Goal: Information Seeking & Learning: Learn about a topic

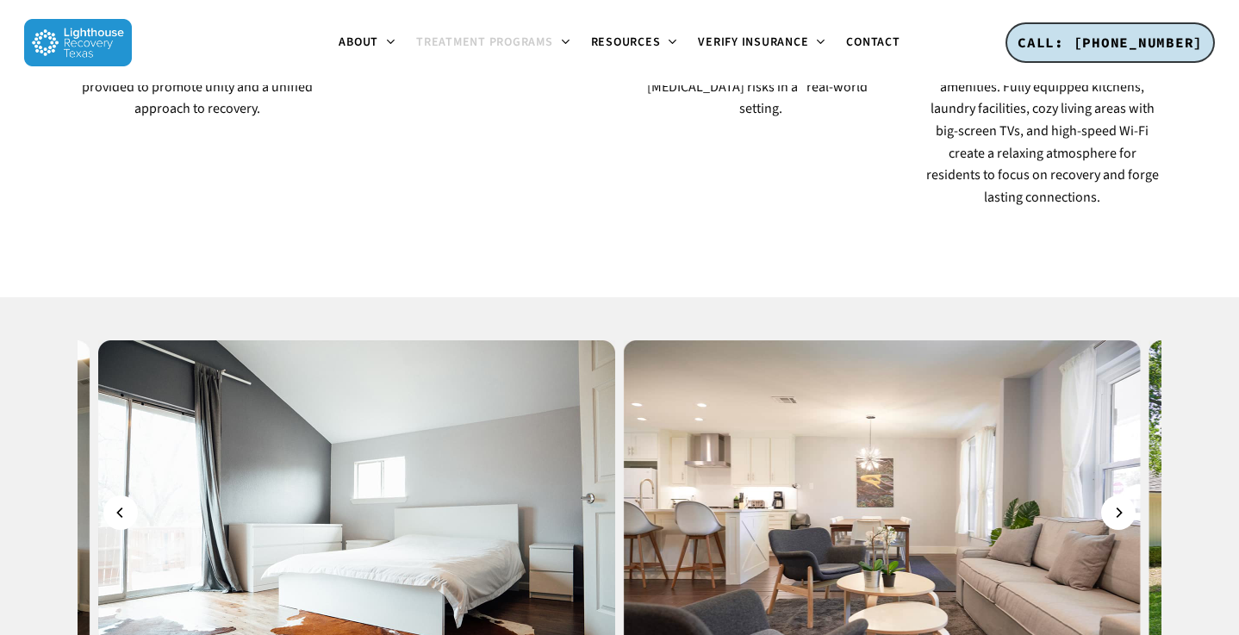
scroll to position [1719, 0]
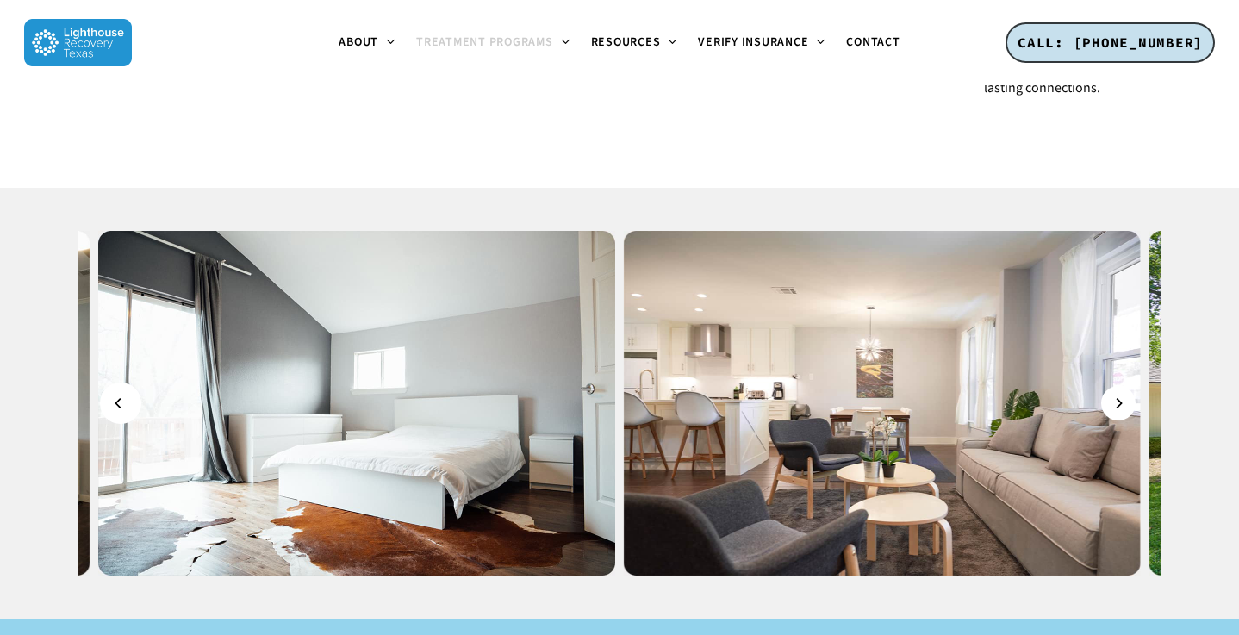
click at [120, 394] on icon "Previous" at bounding box center [119, 403] width 10 height 19
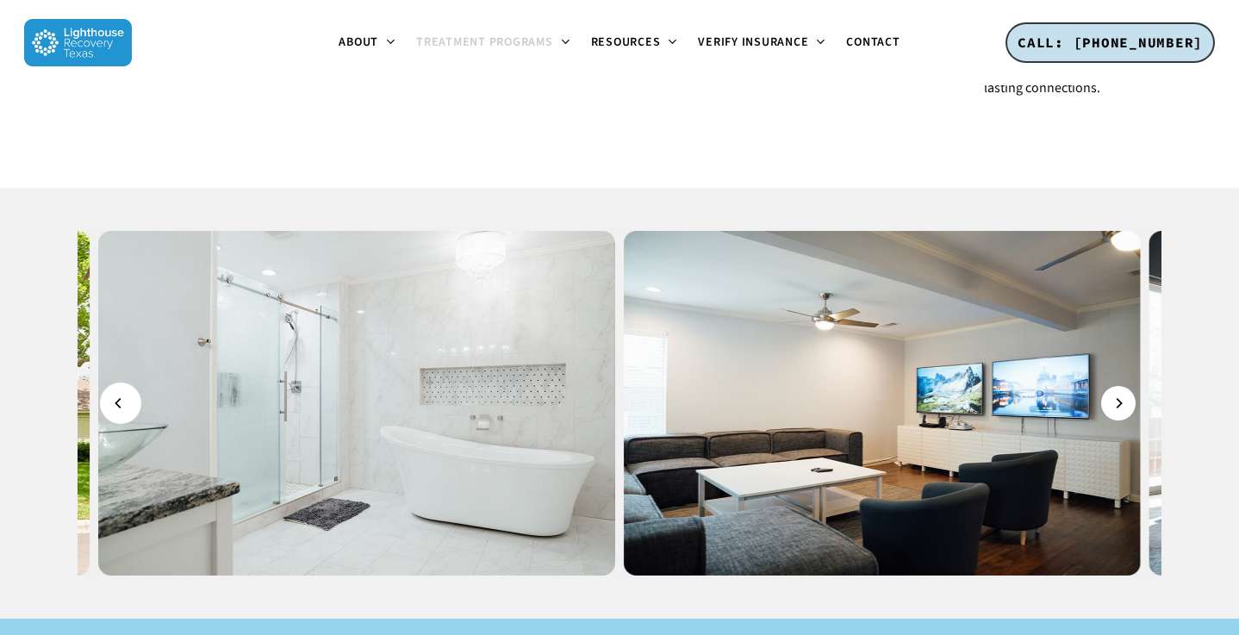
click at [121, 394] on icon "Previous" at bounding box center [119, 403] width 10 height 19
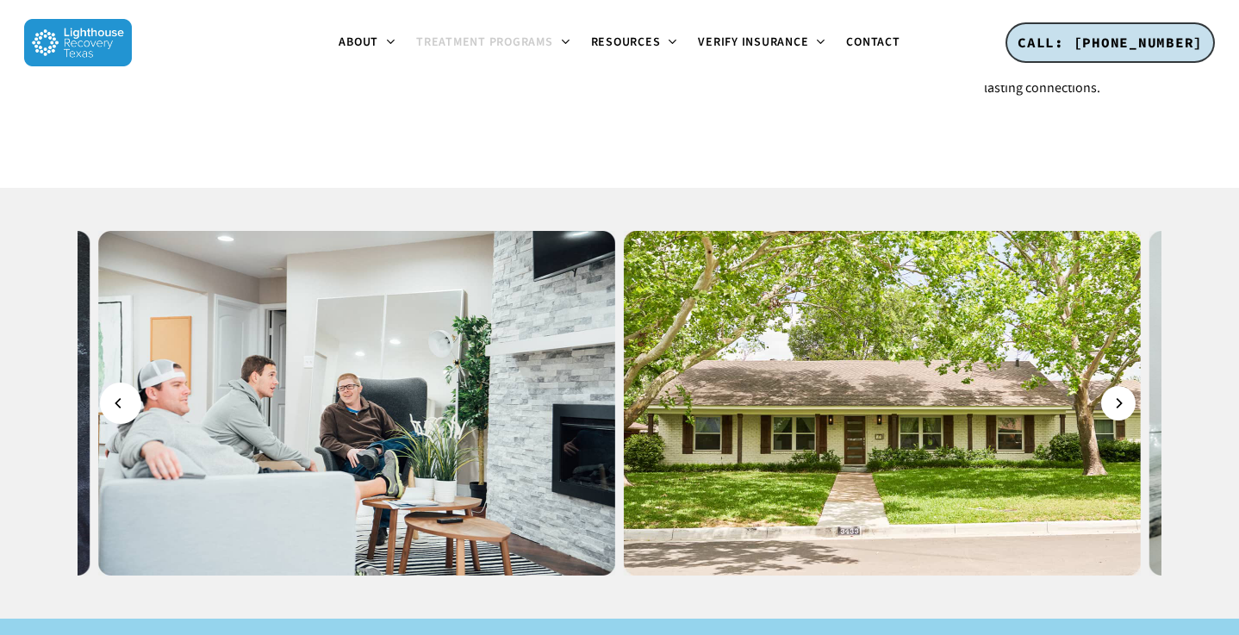
click at [121, 394] on icon "Previous" at bounding box center [119, 403] width 10 height 19
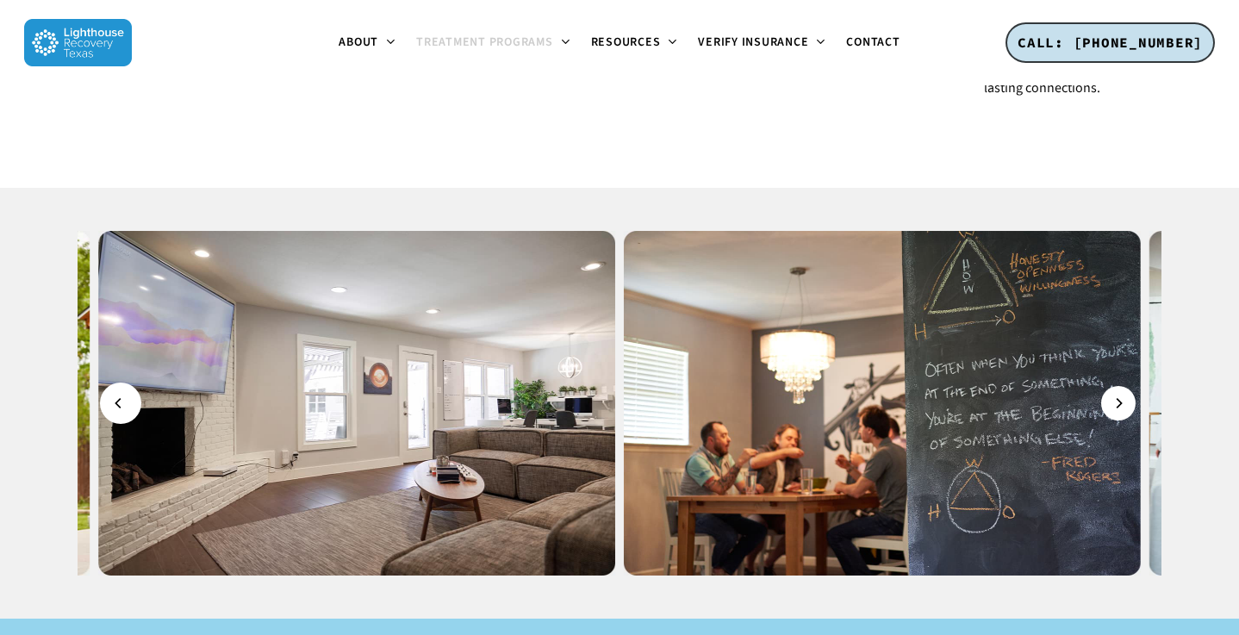
click at [121, 394] on icon "Previous" at bounding box center [119, 403] width 10 height 19
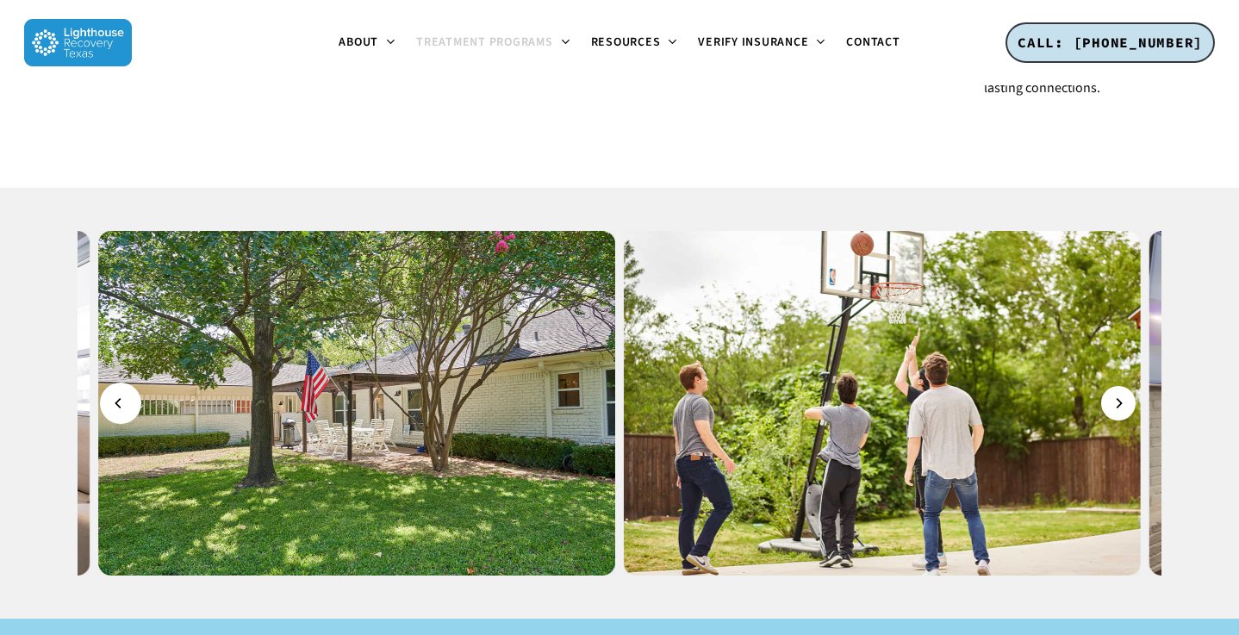
click at [124, 394] on icon "Previous" at bounding box center [119, 403] width 10 height 19
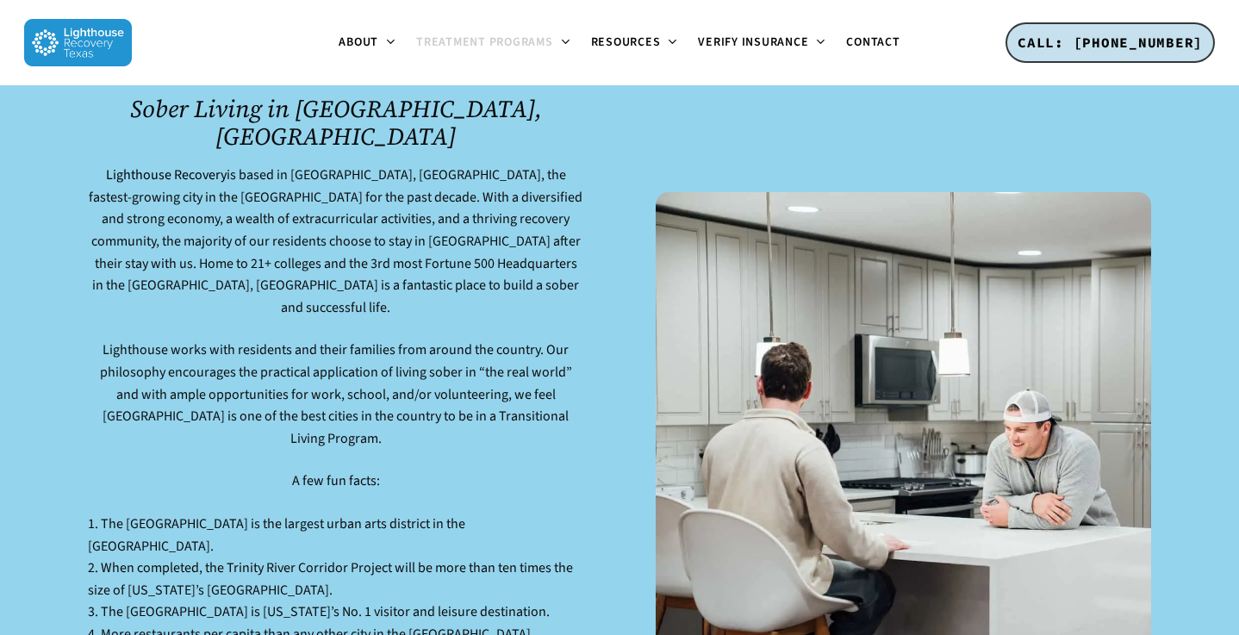
scroll to position [2306, 0]
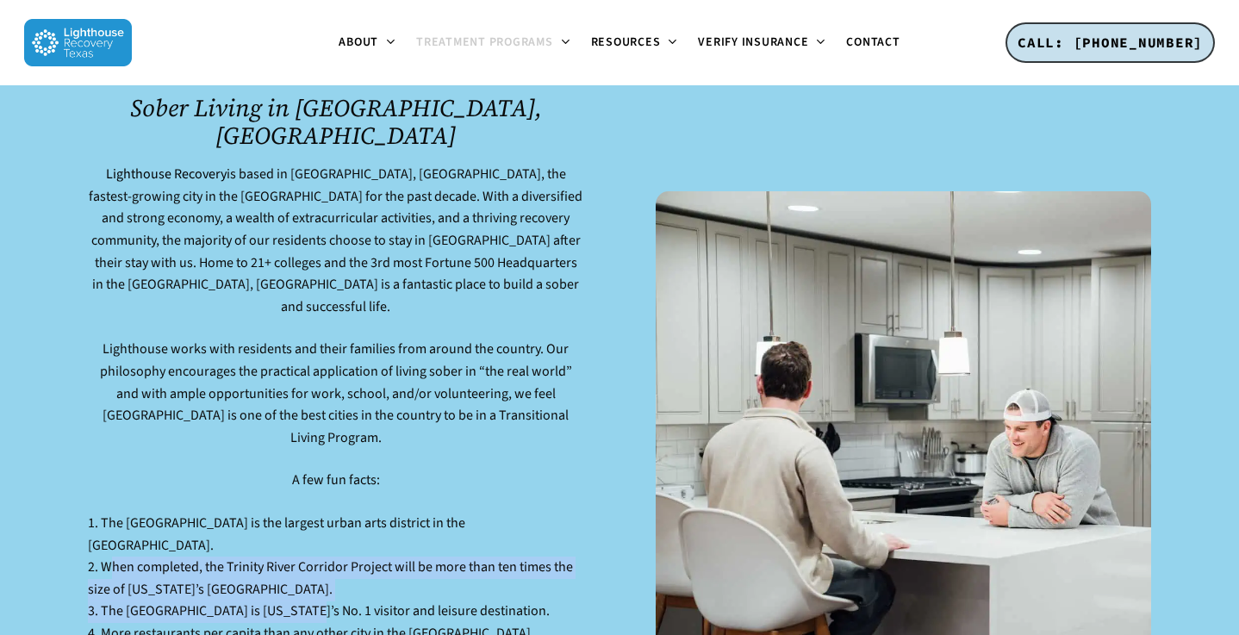
drag, startPoint x: 102, startPoint y: 312, endPoint x: 292, endPoint y: 362, distance: 196.8
click at [292, 513] on p "1. The [GEOGRAPHIC_DATA] is the largest urban arts district in the [GEOGRAPHIC_…" at bounding box center [335, 612] width 494 height 198
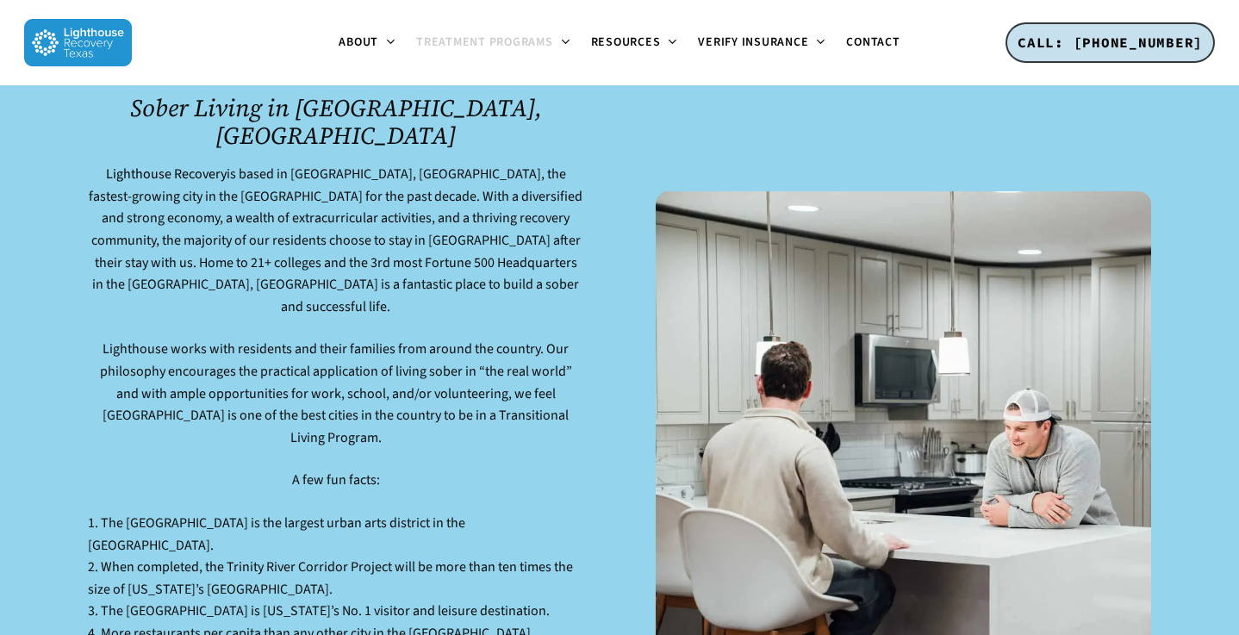
click at [306, 513] on p "1. The [GEOGRAPHIC_DATA] is the largest urban arts district in the [GEOGRAPHIC_…" at bounding box center [335, 612] width 494 height 198
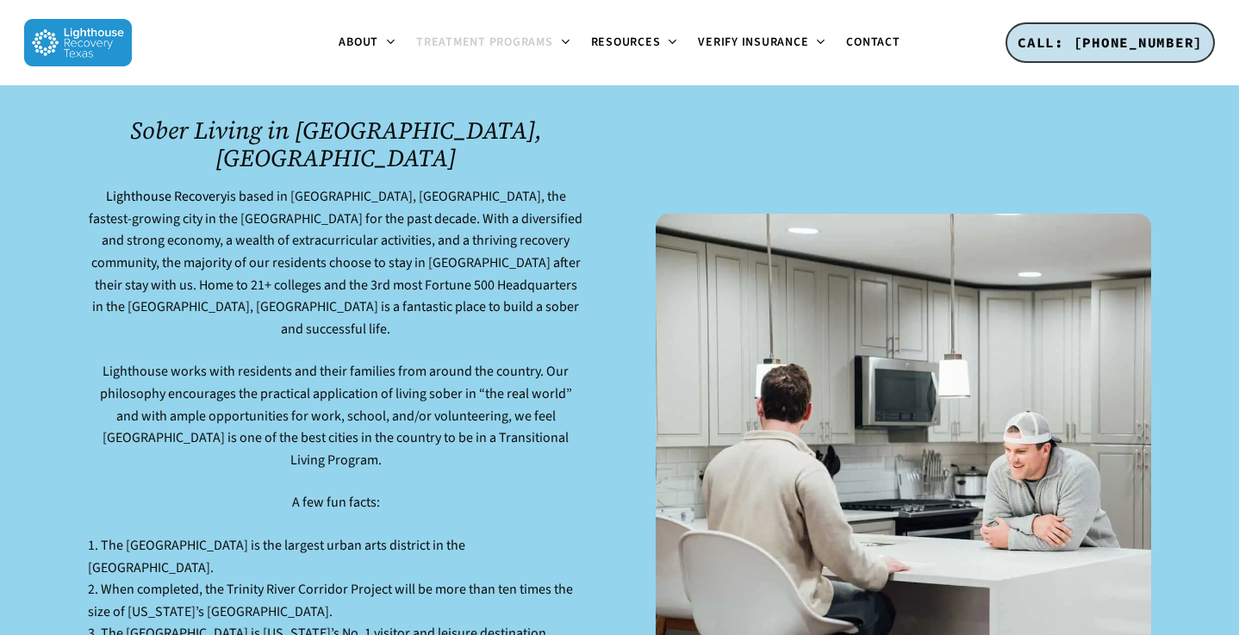
scroll to position [2294, 0]
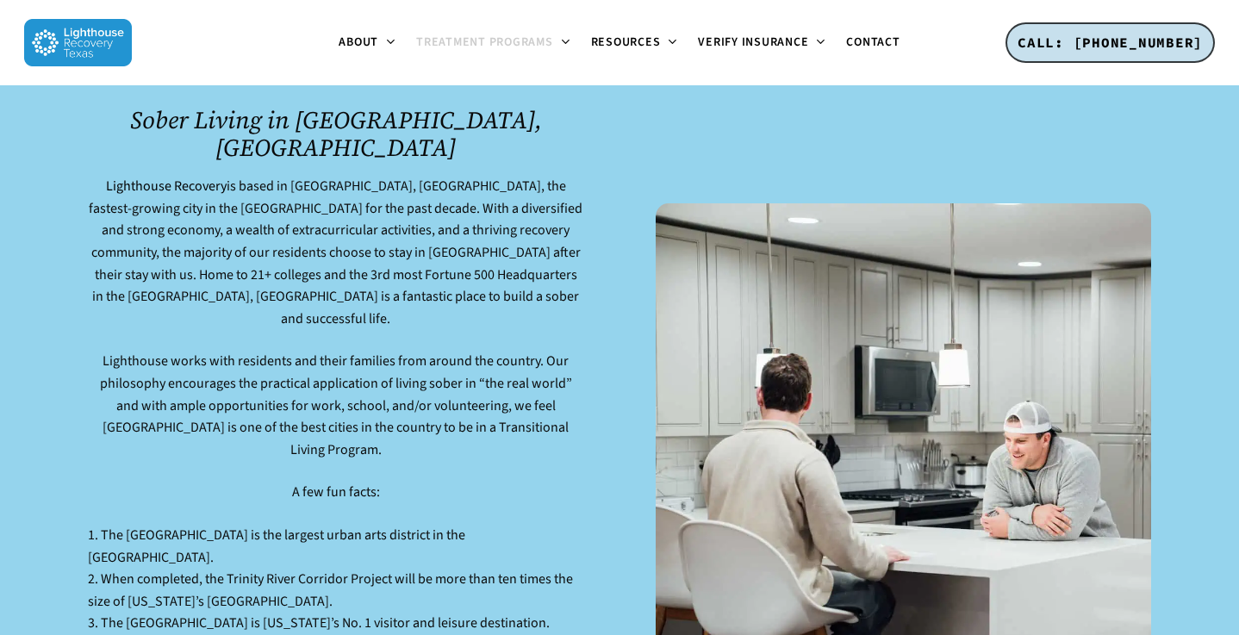
click at [378, 525] on p "1. The [GEOGRAPHIC_DATA] is the largest urban arts district in the [GEOGRAPHIC_…" at bounding box center [335, 624] width 494 height 198
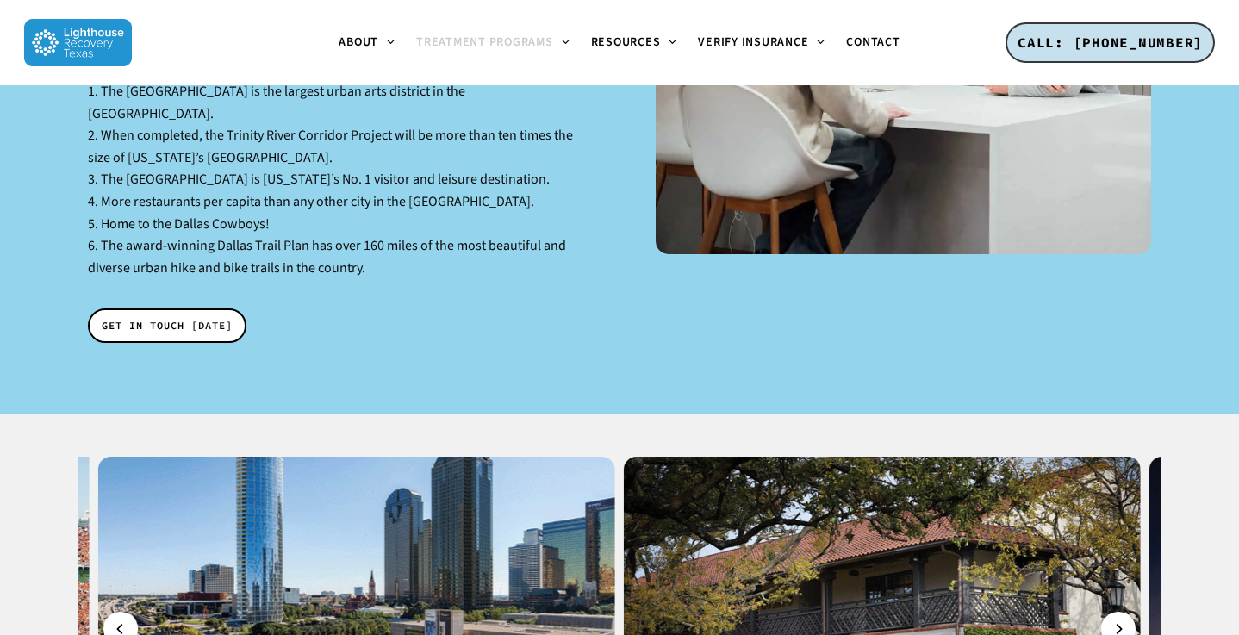
scroll to position [2744, 0]
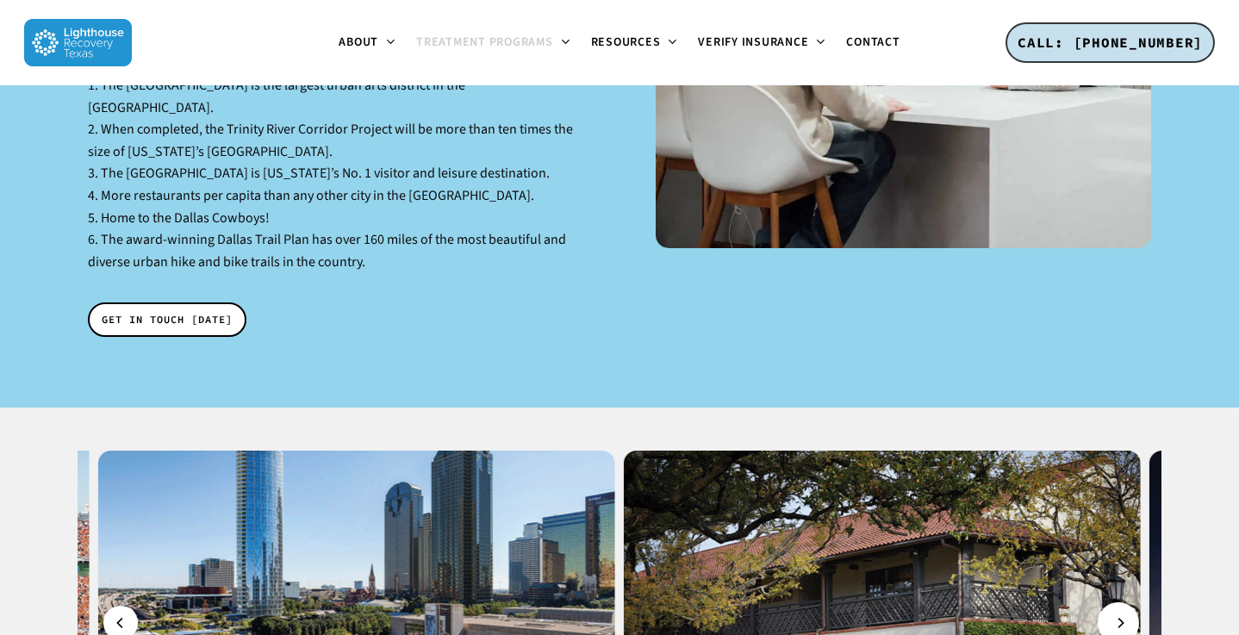
click at [1115, 613] on icon "Next" at bounding box center [1120, 622] width 10 height 19
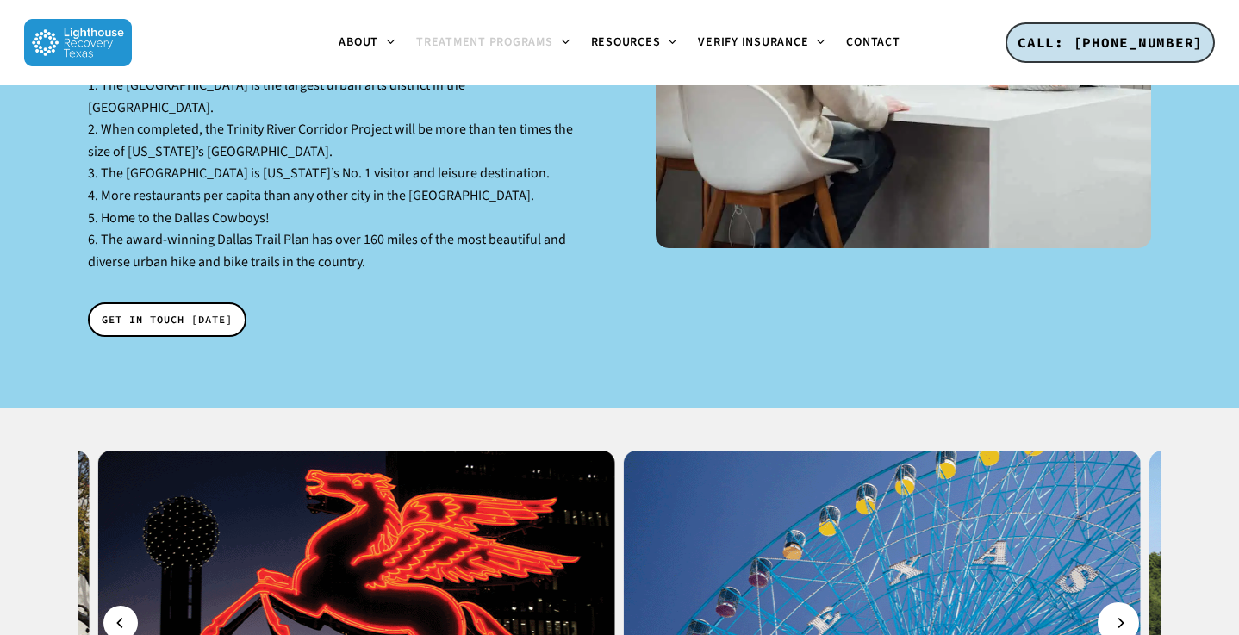
click at [1115, 613] on icon "Next" at bounding box center [1120, 622] width 10 height 19
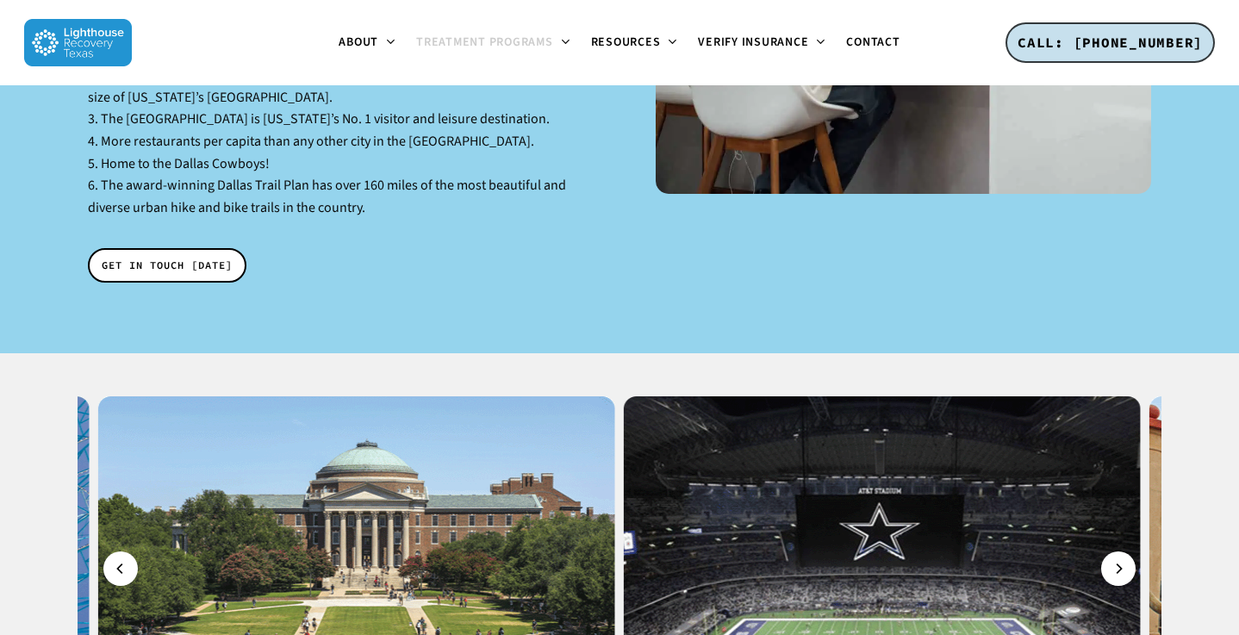
scroll to position [2799, 0]
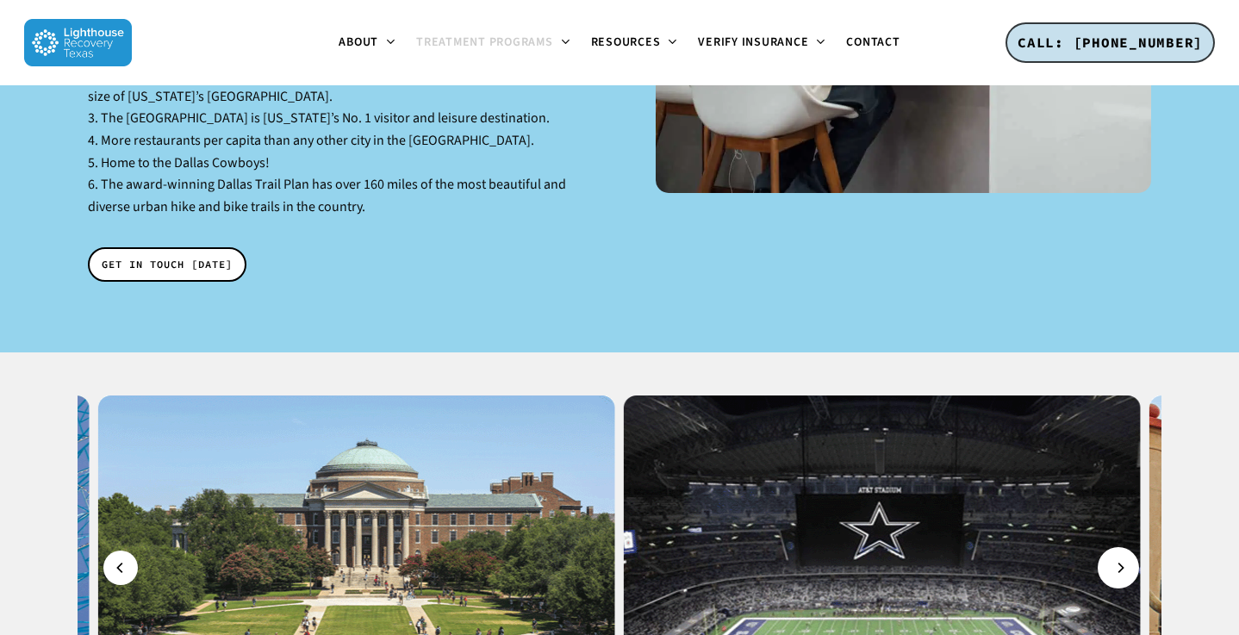
click at [1116, 558] on icon "Next" at bounding box center [1120, 567] width 10 height 19
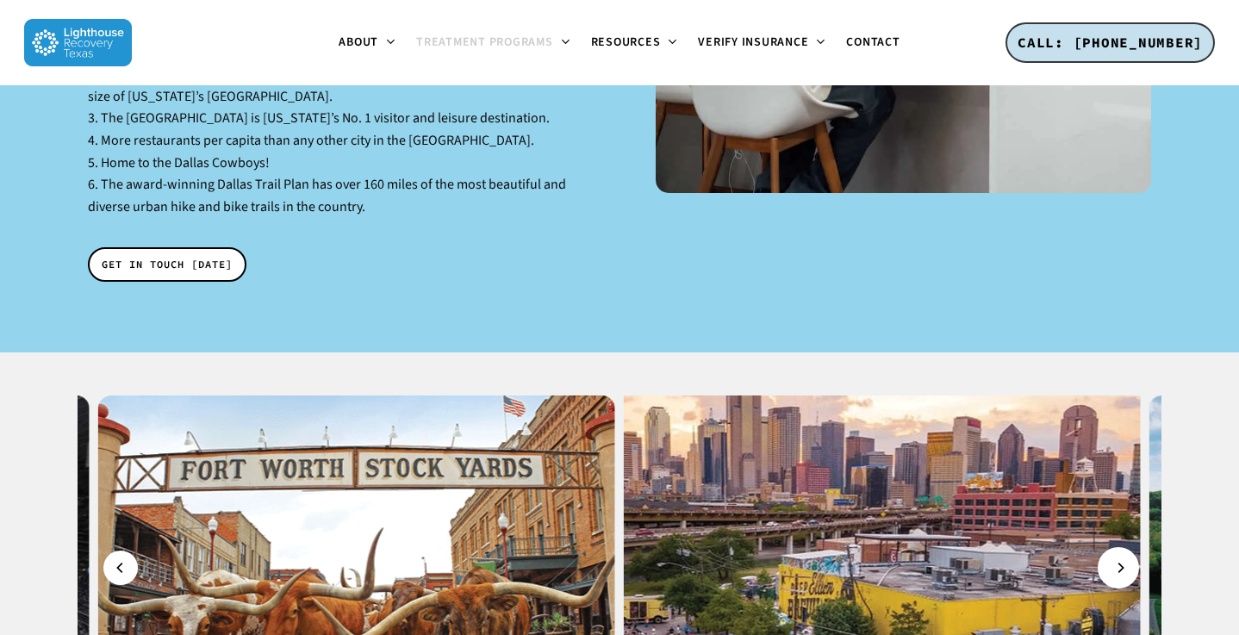
click at [1116, 558] on icon "Next" at bounding box center [1120, 567] width 10 height 19
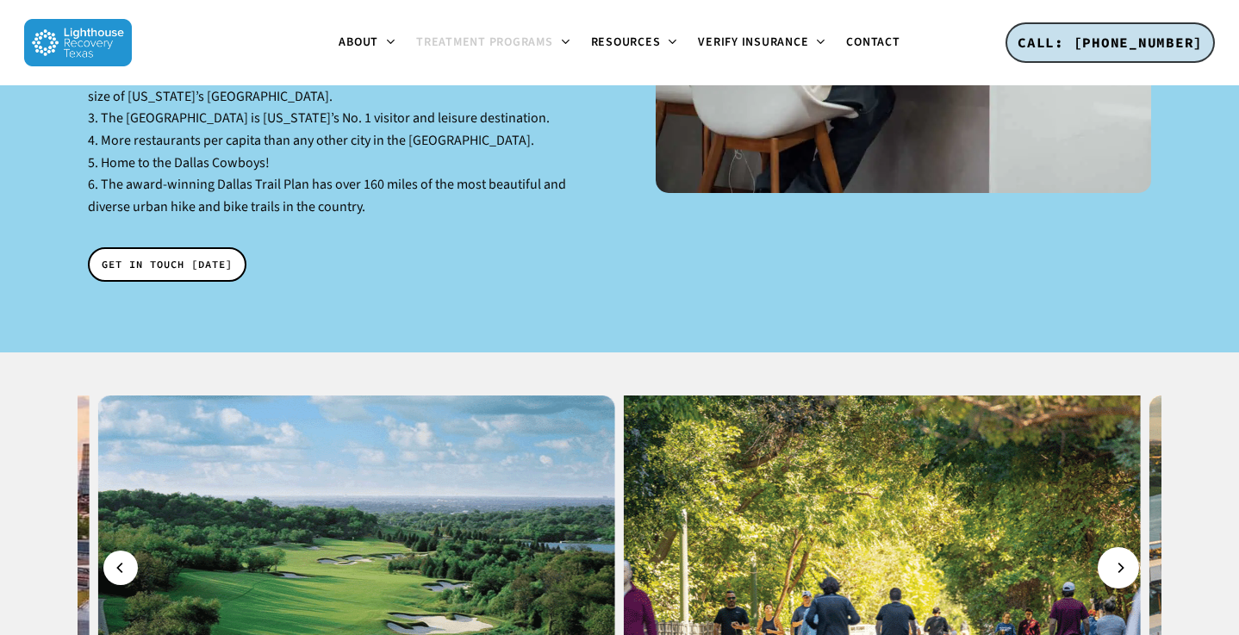
click at [1116, 558] on icon "Next" at bounding box center [1120, 567] width 10 height 19
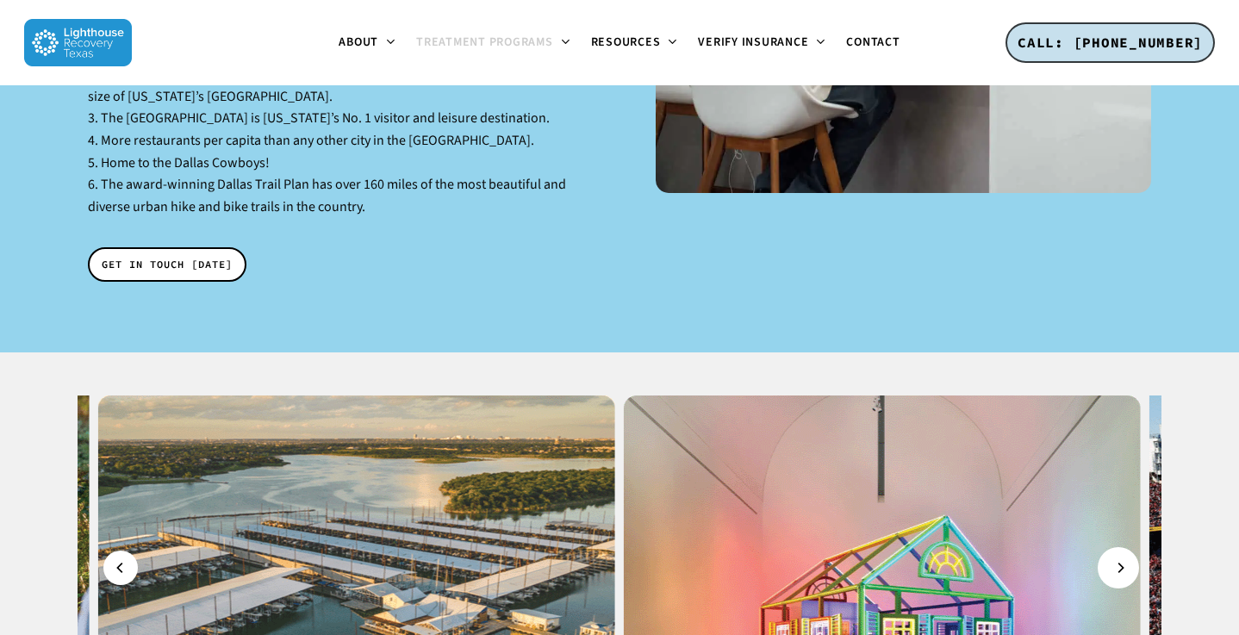
click at [1116, 558] on icon "Next" at bounding box center [1120, 567] width 10 height 19
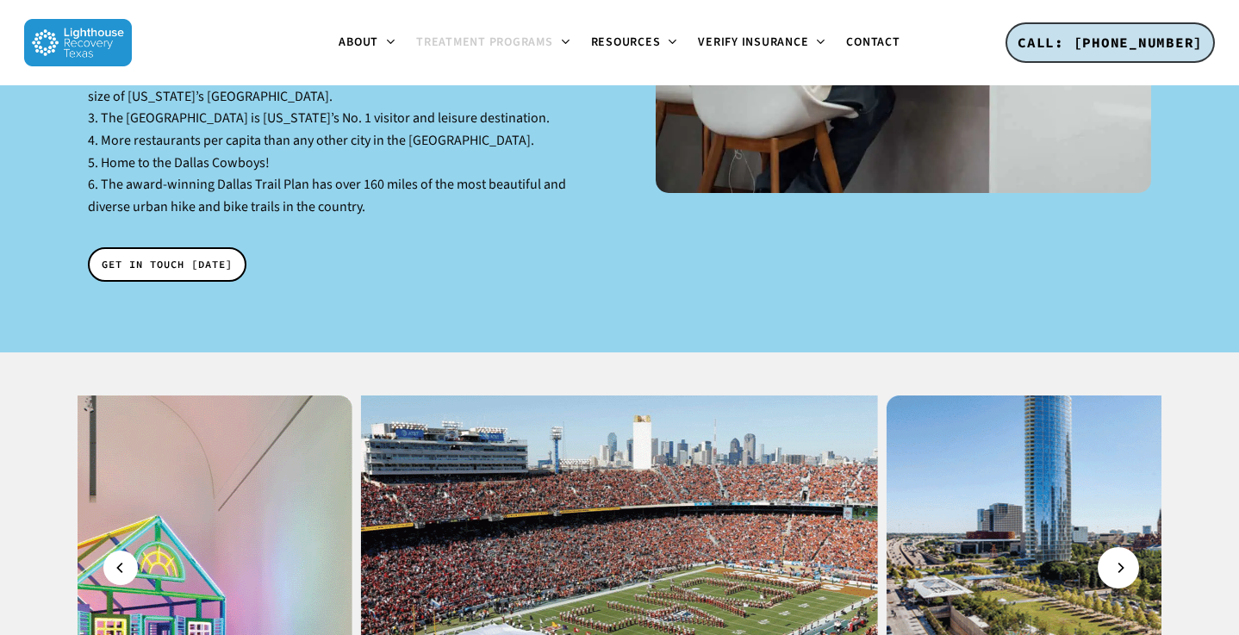
click at [1116, 558] on icon "Next" at bounding box center [1120, 567] width 10 height 19
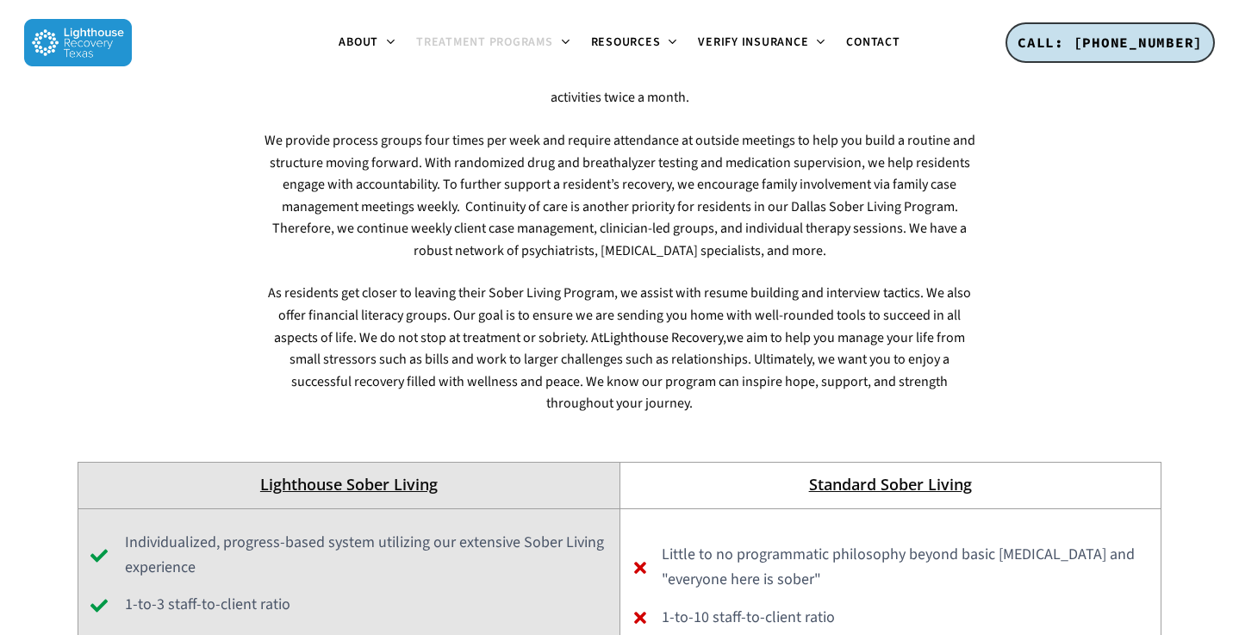
scroll to position [4679, 0]
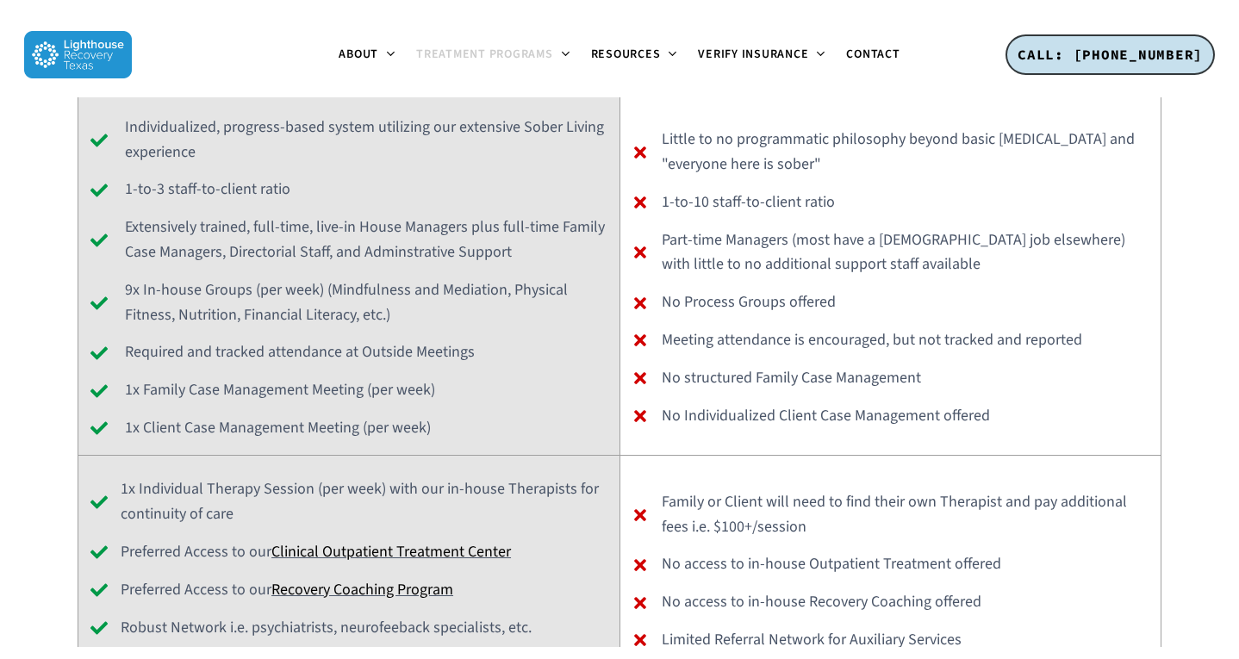
scroll to position [5110, 0]
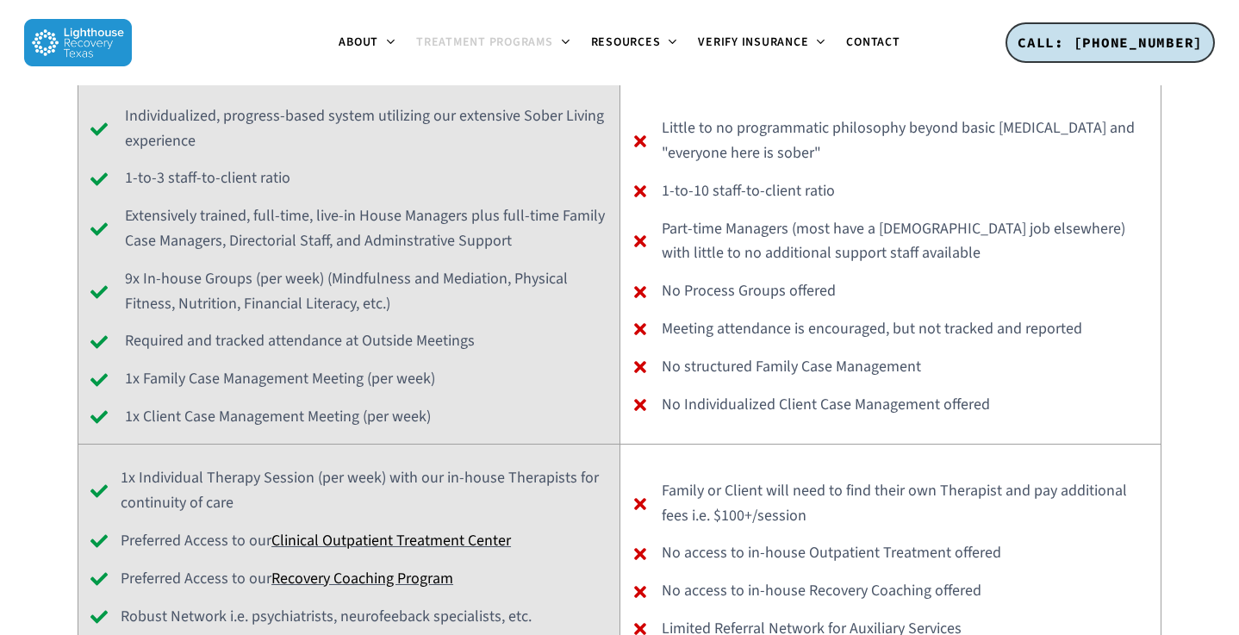
click at [252, 3] on ul "About About Lighthouse Meet the Lighthouse Treatment Team. Treatment Philosophy…" at bounding box center [619, 42] width 975 height 85
